Goal: Navigation & Orientation: Find specific page/section

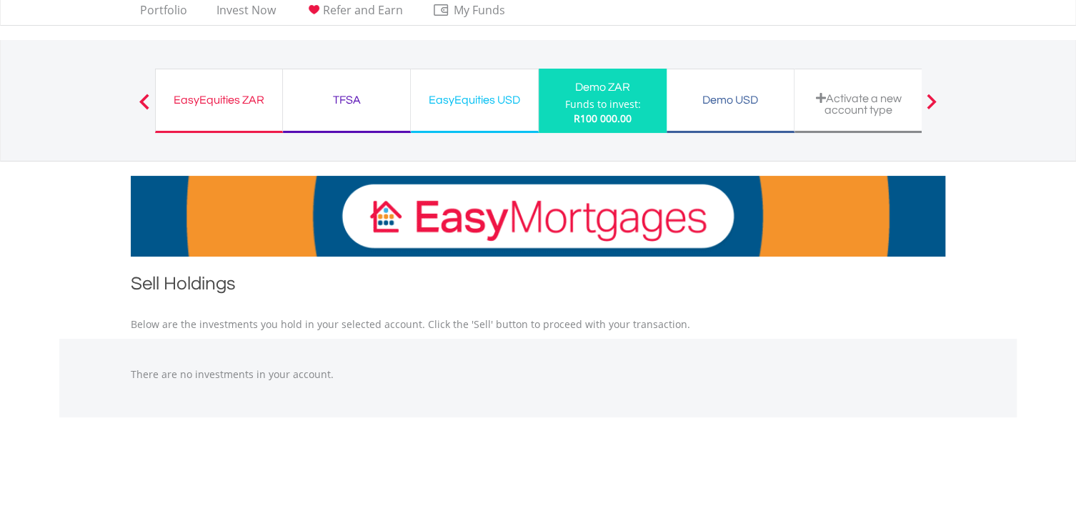
scroll to position [33, 0]
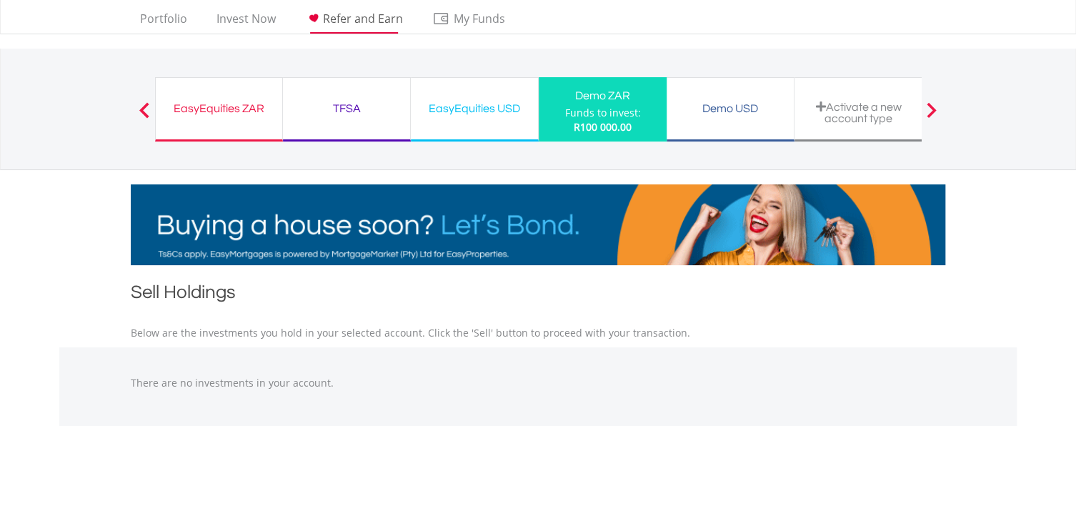
click at [330, 14] on span "Refer and Earn" at bounding box center [363, 19] width 80 height 16
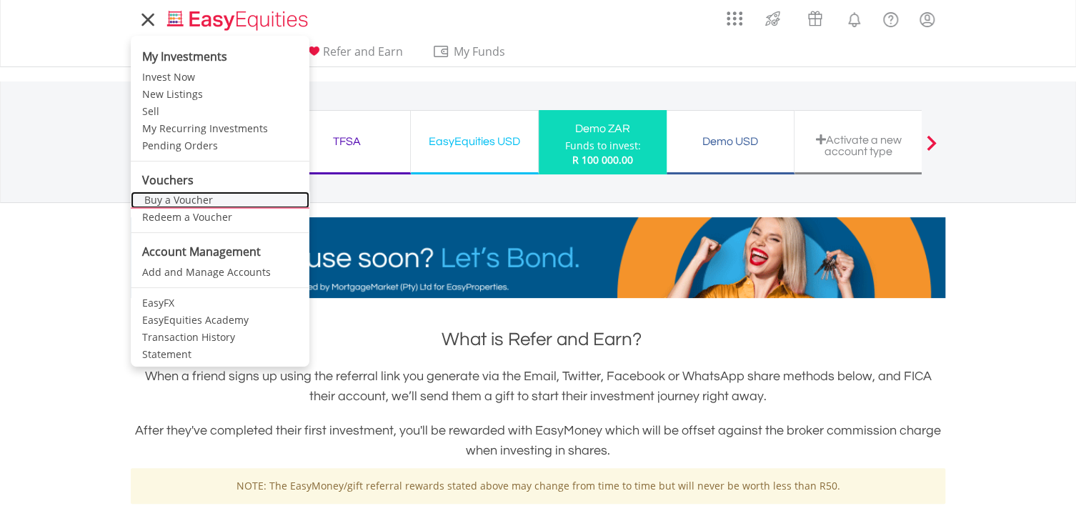
click at [156, 201] on link "Buy a Voucher" at bounding box center [220, 200] width 179 height 17
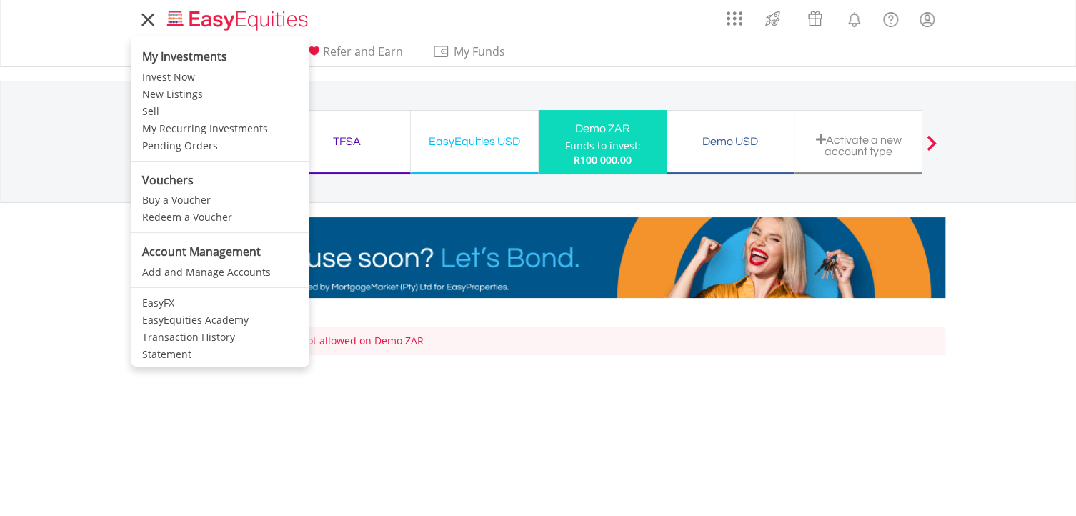
click at [145, 11] on icon at bounding box center [148, 20] width 20 height 18
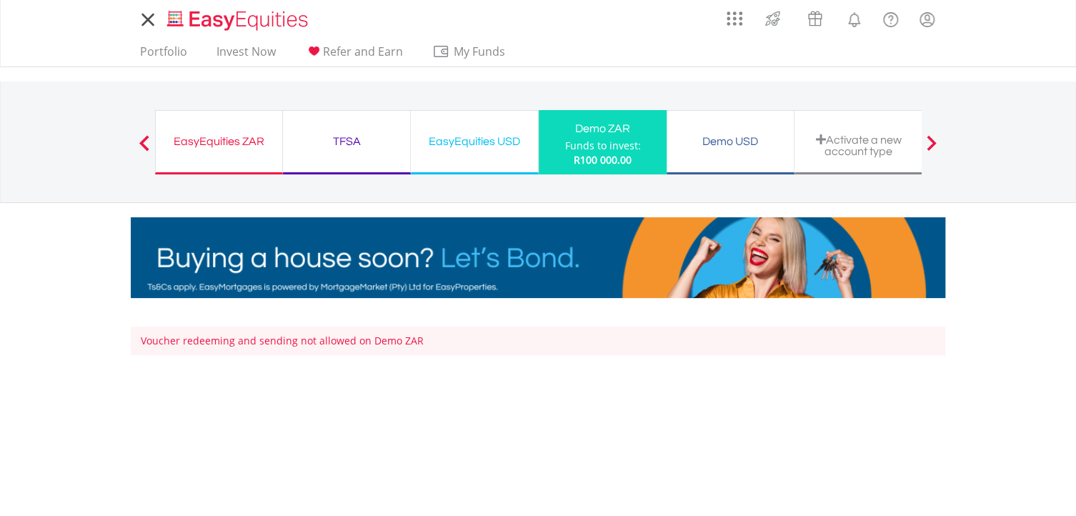
click at [145, 25] on icon at bounding box center [148, 20] width 20 height 18
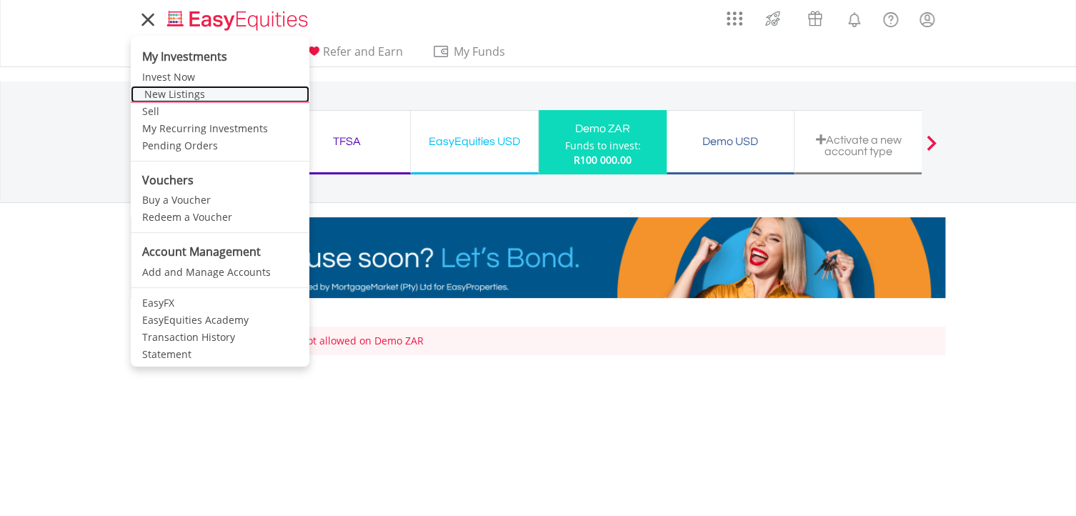
click at [169, 96] on link "New Listings" at bounding box center [220, 94] width 179 height 17
